Goal: Communication & Community: Answer question/provide support

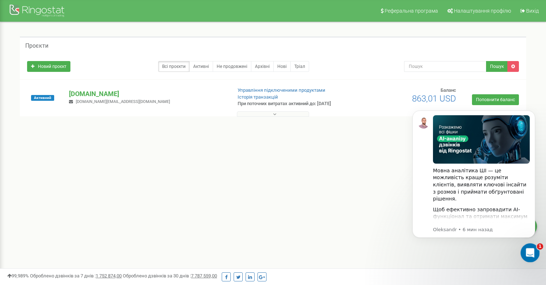
click at [530, 255] on icon "Открыть службу сообщений Intercom" at bounding box center [530, 252] width 12 height 12
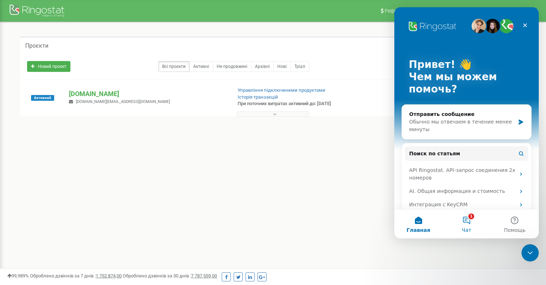
click at [472, 221] on button "1 Чат" at bounding box center [467, 224] width 48 height 29
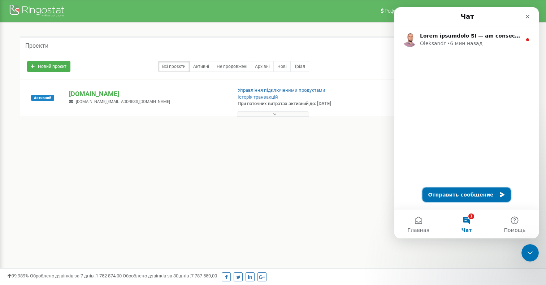
click at [476, 198] on button "Отправить сообщение" at bounding box center [467, 195] width 89 height 14
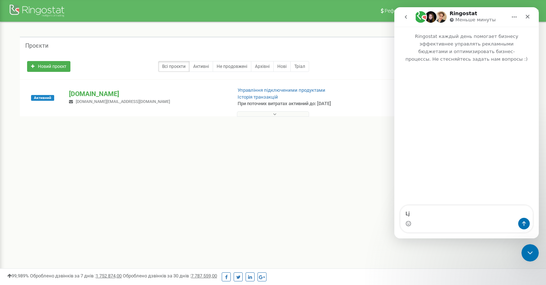
type textarea "L"
drag, startPoint x: 94, startPoint y: 94, endPoint x: 68, endPoint y: 94, distance: 26.0
click at [68, 94] on div "[DOMAIN_NAME] [DOMAIN_NAME][EMAIL_ADDRESS][DOMAIN_NAME]" at bounding box center [148, 97] width 168 height 16
copy p "[DOMAIN_NAME]"
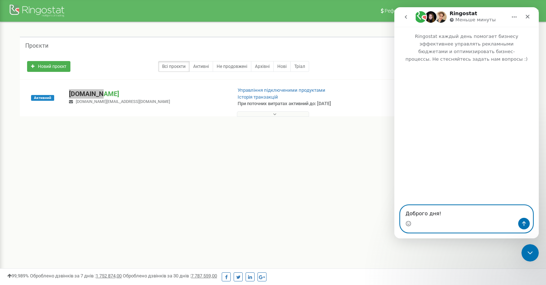
click at [437, 209] on textarea "Доброго дня!" at bounding box center [467, 212] width 132 height 12
click at [444, 210] on textarea "Доброго дня!" at bounding box center [467, 212] width 132 height 12
paste textarea "[DOMAIN_NAME]"
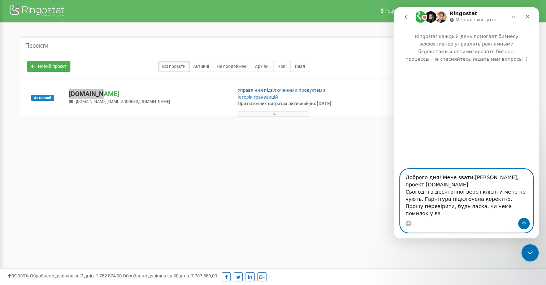
type textarea "Доброго дня! Мене звати [PERSON_NAME], проект [DOMAIN_NAME] Сьогодні з десктопн…"
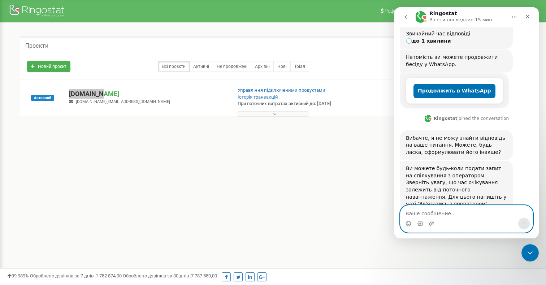
scroll to position [149, 0]
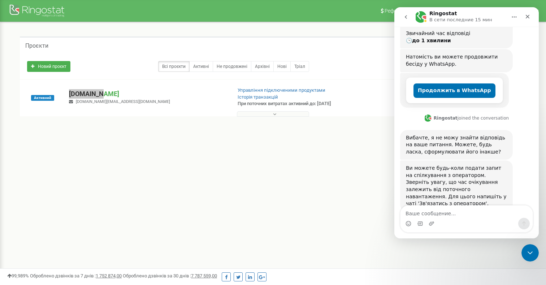
click at [449, 219] on div "Мессенджер Intercom" at bounding box center [467, 224] width 132 height 12
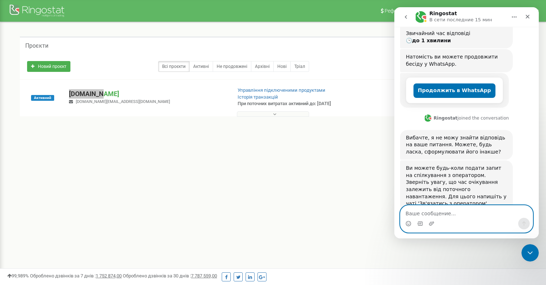
click at [458, 211] on textarea "Ваше сообщение..." at bounding box center [467, 212] width 132 height 12
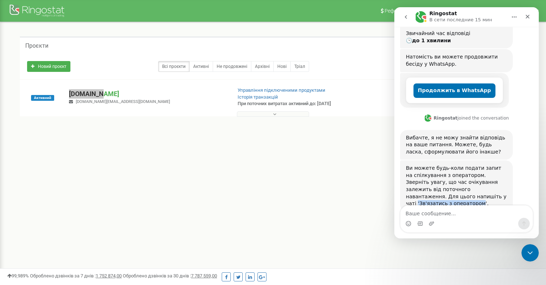
drag, startPoint x: 436, startPoint y: 183, endPoint x: 445, endPoint y: 177, distance: 10.8
click at [445, 177] on div "Ви можете будь-коли подати запит на спілкування з оператором. Зверніть увагу, щ…" at bounding box center [456, 186] width 101 height 43
copy div "'Зв'язатись з оператором"
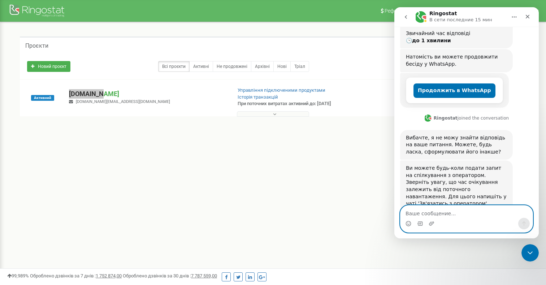
click at [441, 213] on textarea "Ваше сообщение..." at bounding box center [467, 212] width 132 height 12
paste textarea "'Зв'язатись з оператором"
type textarea "'Зв'язатись з оператором"
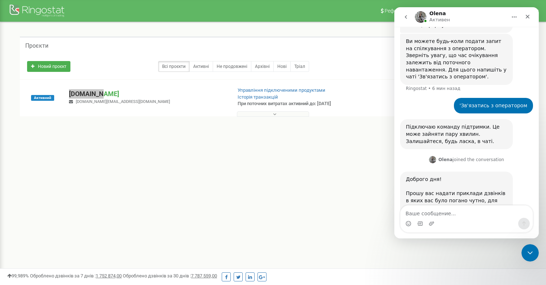
scroll to position [280, 0]
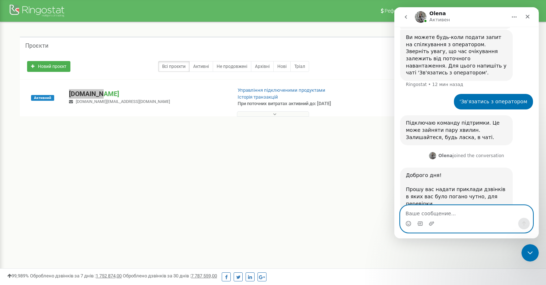
type textarea "с"
type textarea "Всі дзвінки за сьогоні"
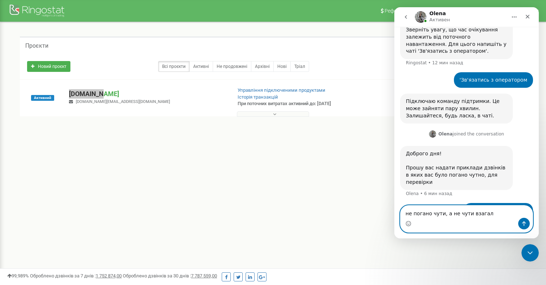
type textarea "не погано чути, а не чути взагалі"
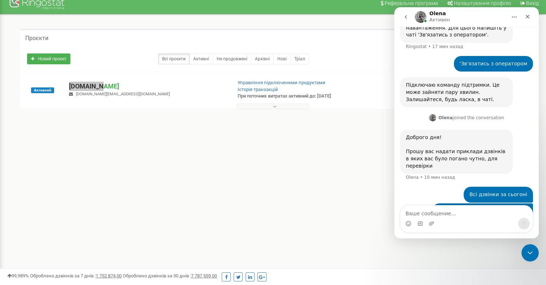
scroll to position [9, 0]
